Goal: Information Seeking & Learning: Learn about a topic

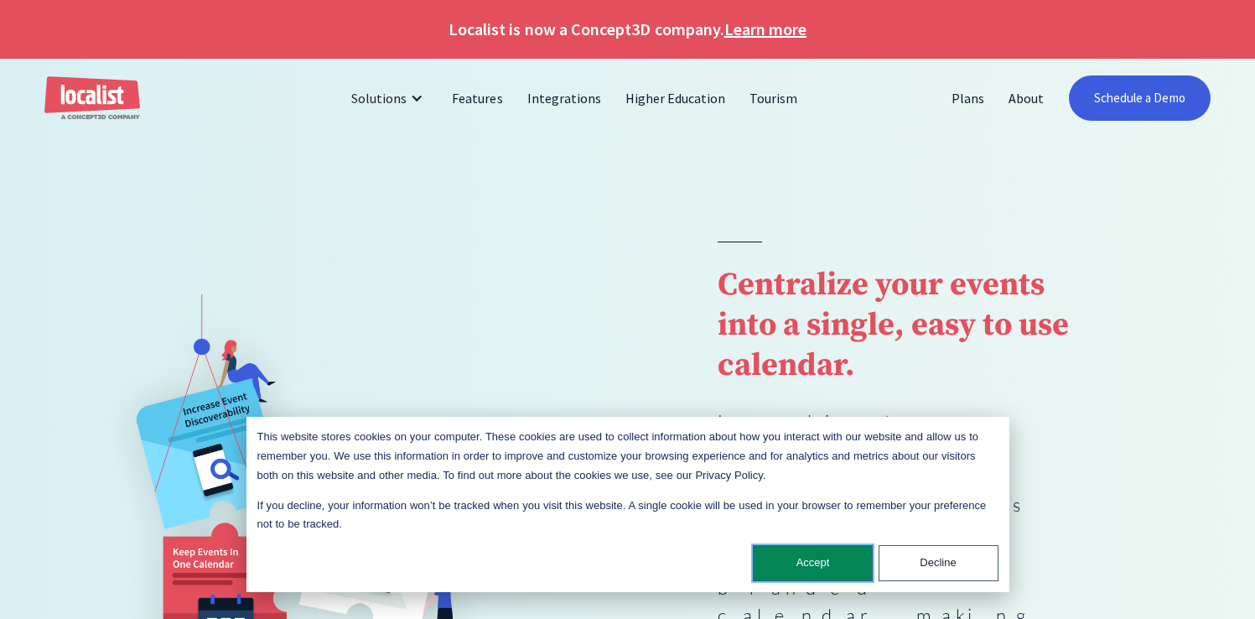
click at [835, 558] on button "Accept" at bounding box center [813, 563] width 120 height 36
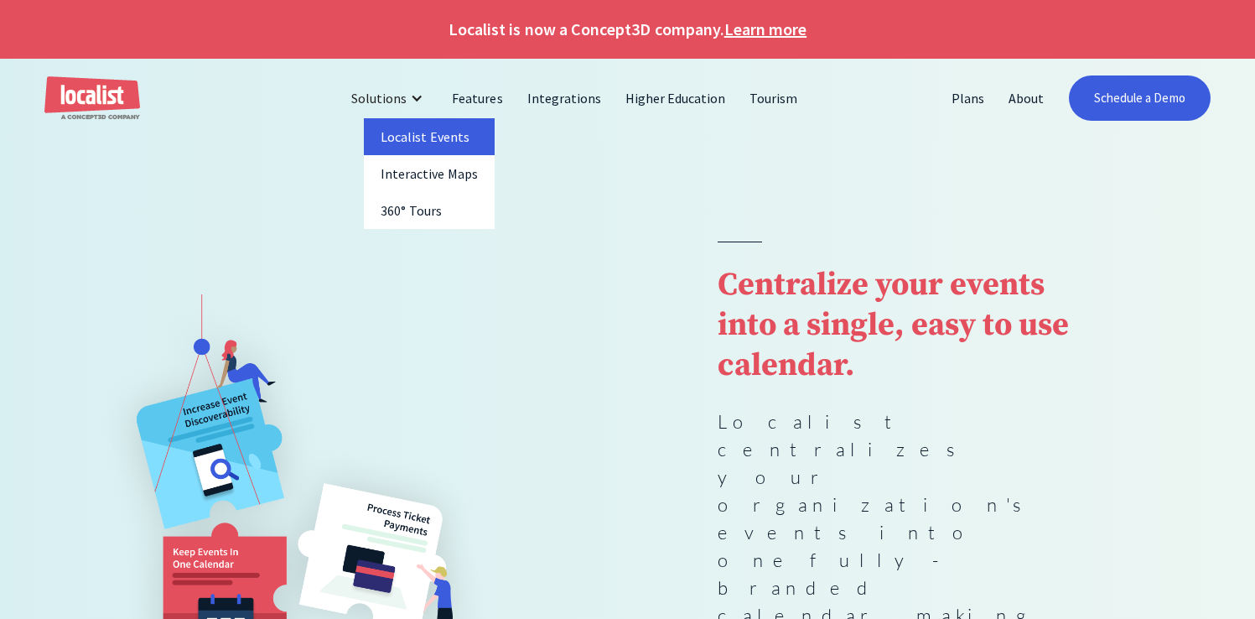
click at [428, 135] on link "Localist Events" at bounding box center [429, 136] width 131 height 37
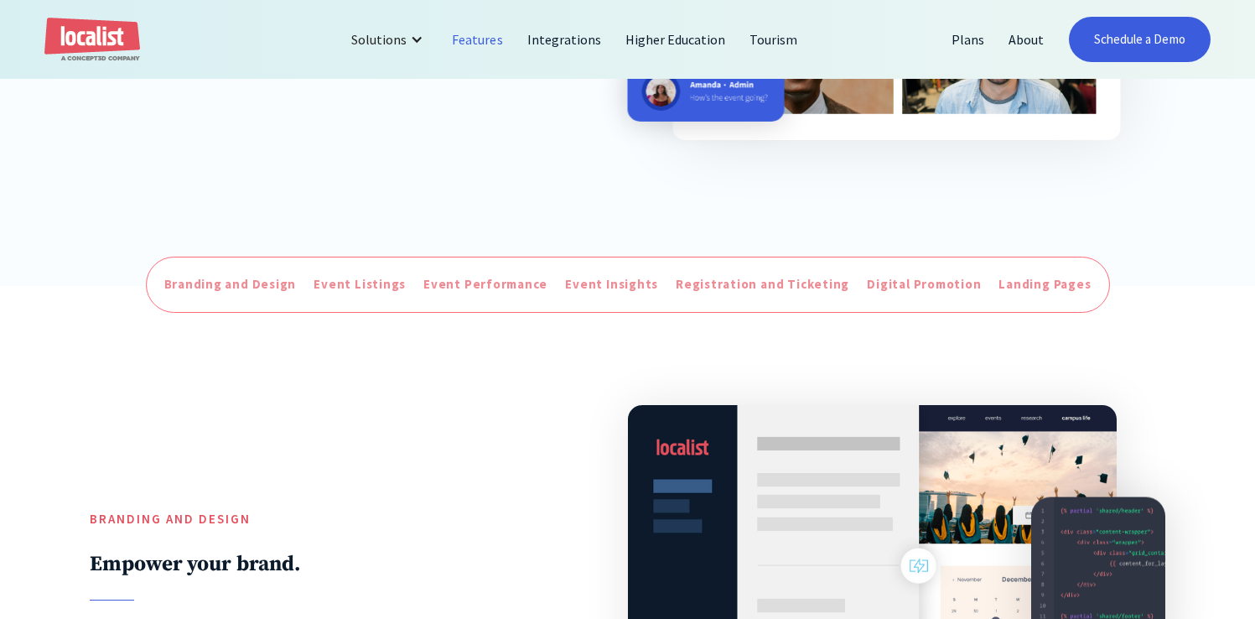
scroll to position [558, 0]
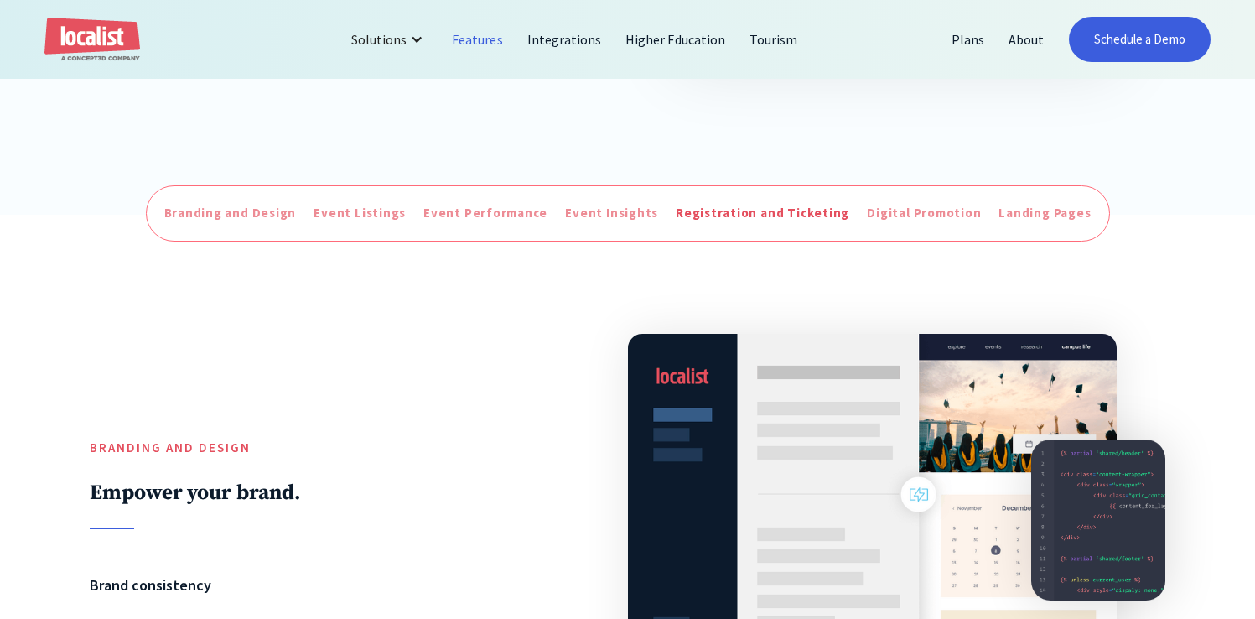
click at [760, 209] on div "Registration and Ticketing" at bounding box center [763, 213] width 174 height 19
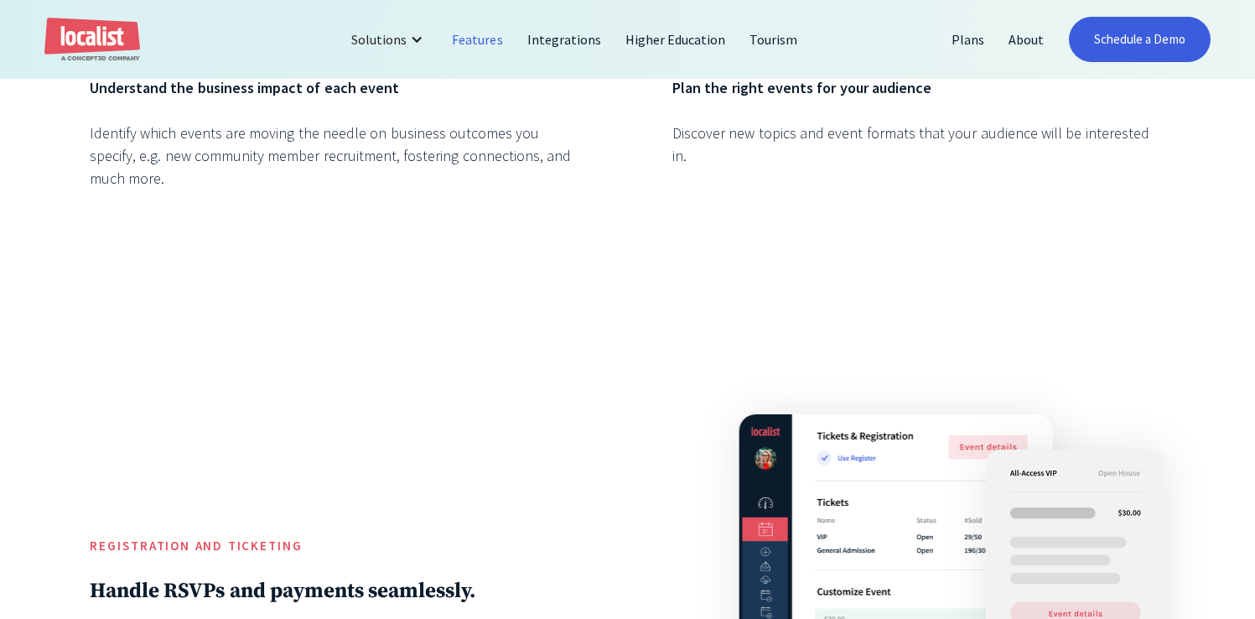
scroll to position [3984, 0]
